Goal: Find contact information

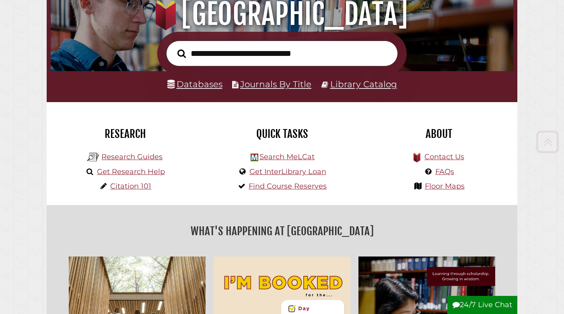
scroll to position [125, 0]
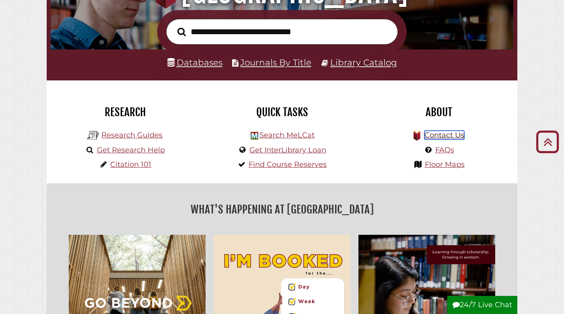
click at [433, 136] on link "Contact Us" at bounding box center [444, 135] width 40 height 9
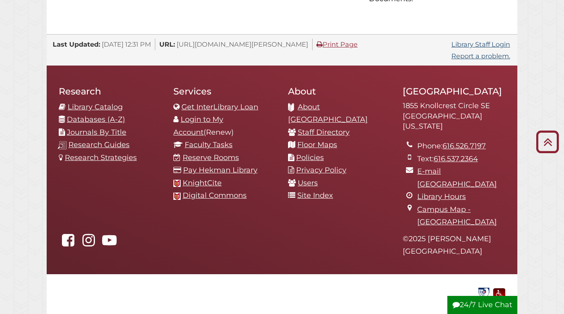
scroll to position [845, 0]
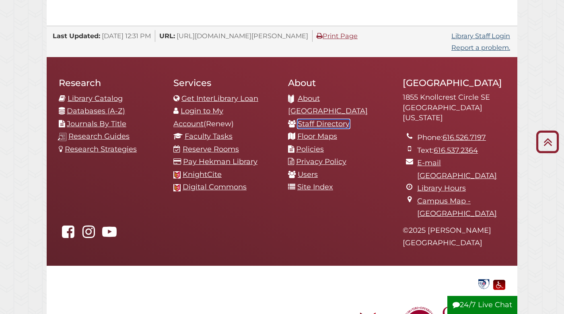
click at [327, 119] on link "Staff Directory" at bounding box center [324, 123] width 52 height 9
